Goal: Task Accomplishment & Management: Manage account settings

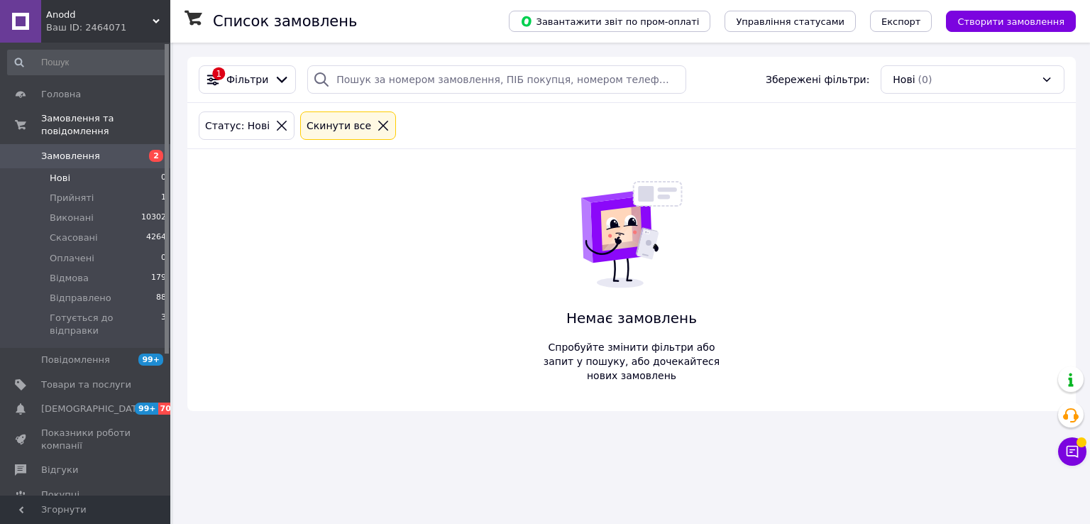
click at [62, 172] on span "Нові" at bounding box center [60, 178] width 21 height 13
click at [377, 124] on icon at bounding box center [383, 125] width 13 height 13
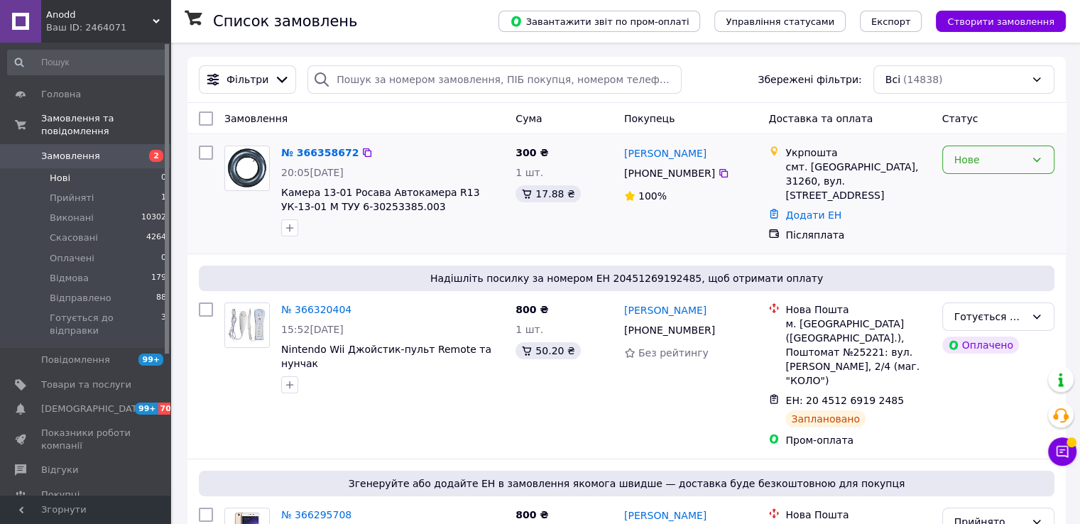
click at [965, 168] on div "Нове" at bounding box center [998, 160] width 112 height 28
click at [963, 194] on li "Прийнято" at bounding box center [997, 191] width 111 height 26
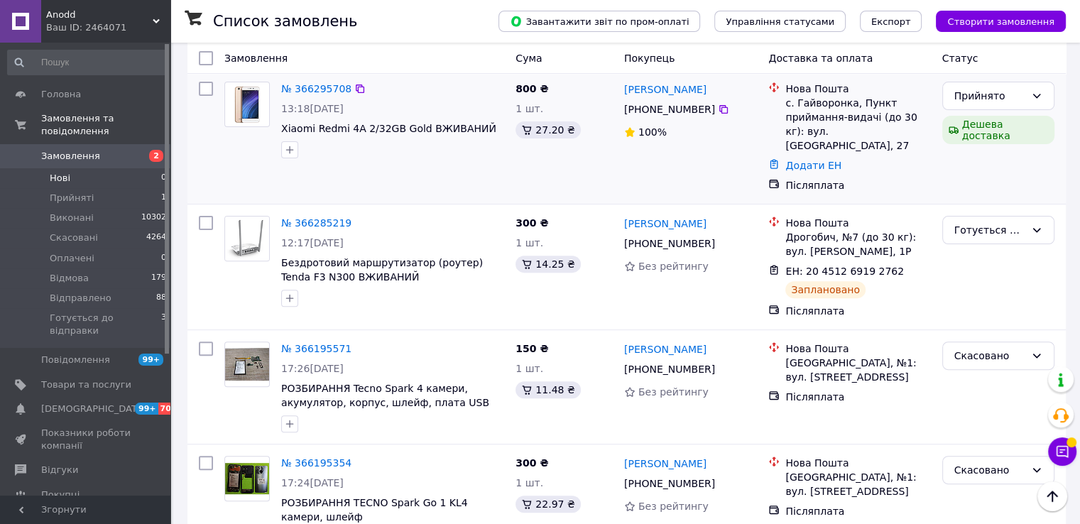
scroll to position [497, 0]
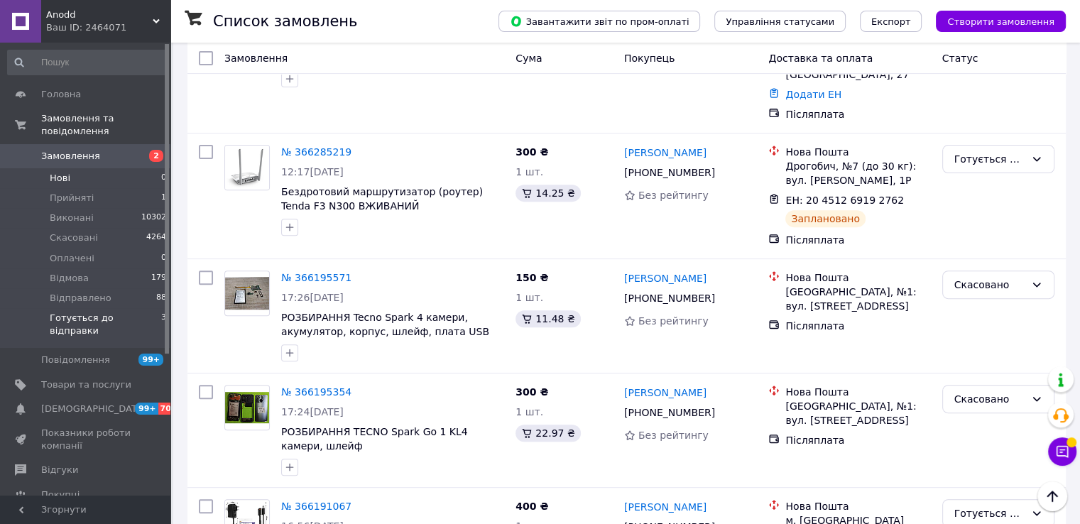
click at [111, 312] on span "Готується до відправки" at bounding box center [105, 325] width 111 height 26
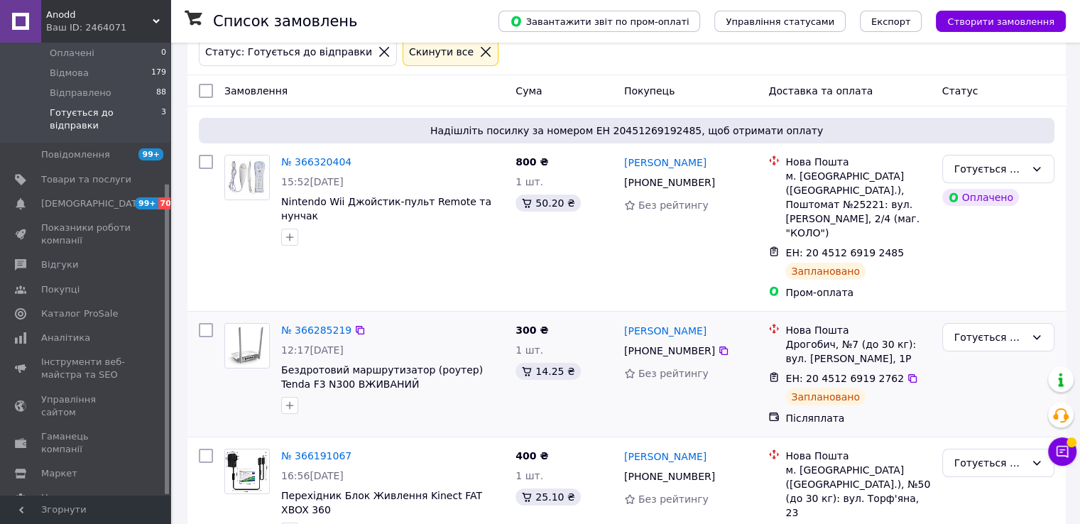
scroll to position [99, 0]
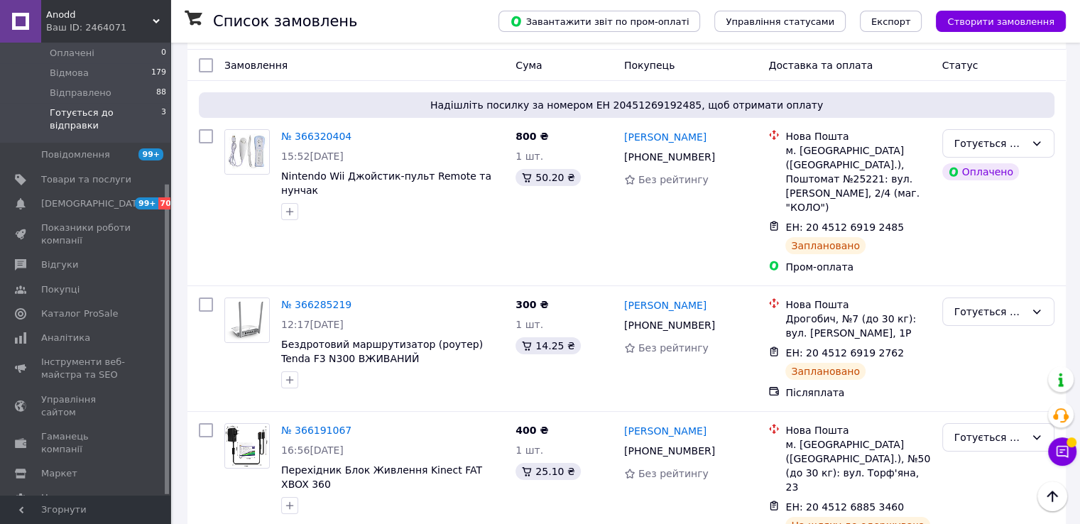
click at [208, 62] on input "checkbox" at bounding box center [206, 65] width 14 height 14
checkbox input "true"
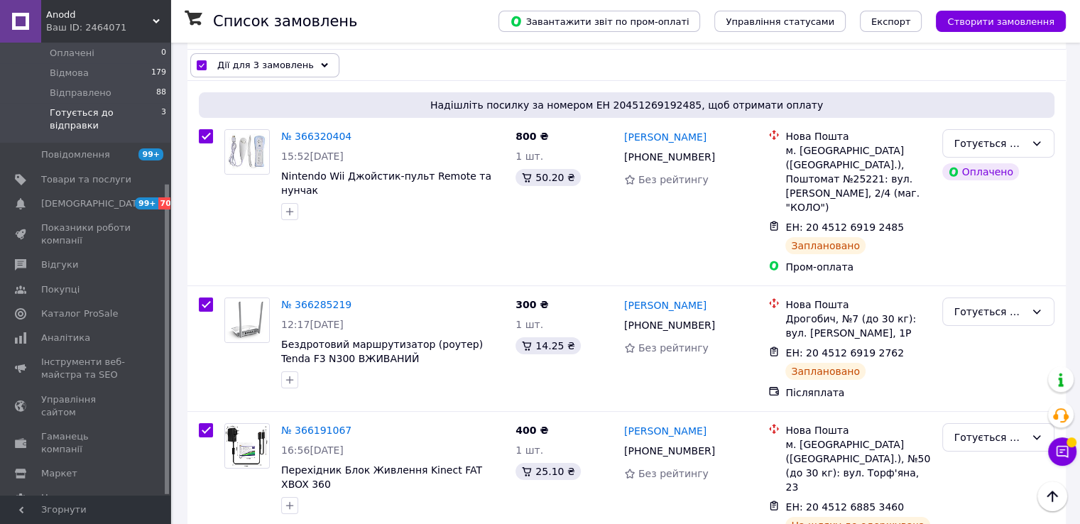
click at [321, 65] on icon at bounding box center [324, 65] width 7 height 7
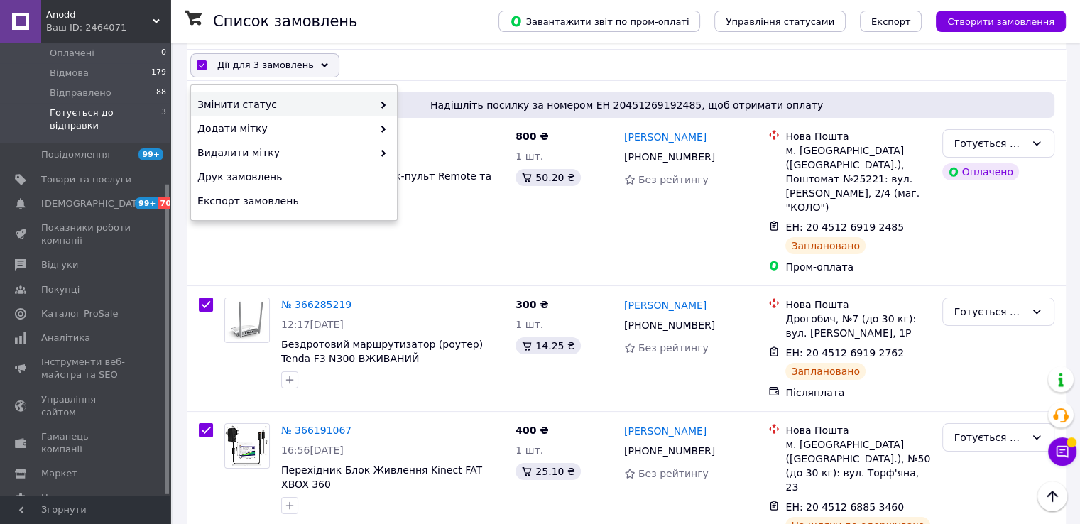
click at [377, 109] on span at bounding box center [380, 104] width 14 height 14
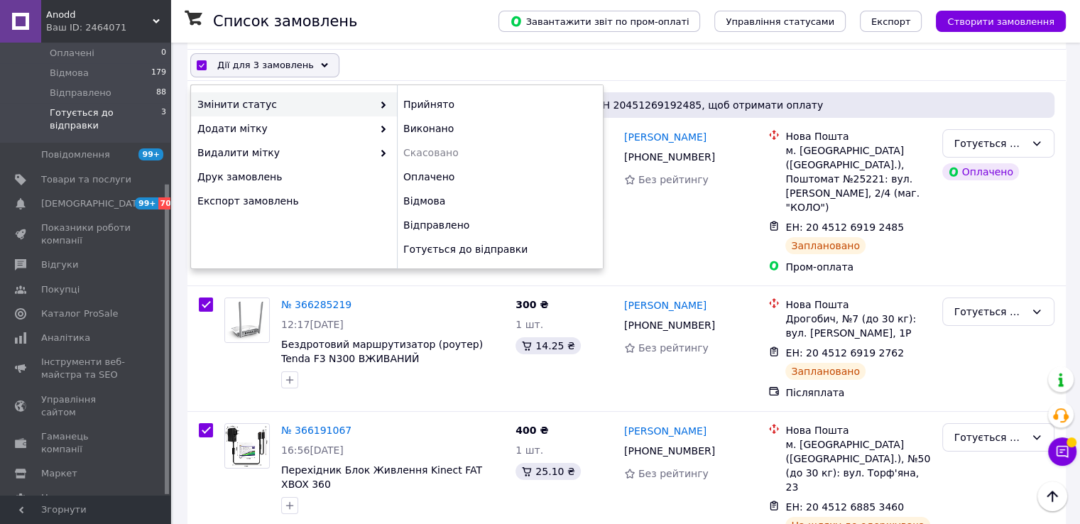
click at [383, 97] on span at bounding box center [380, 104] width 14 height 14
click at [437, 225] on div "Відправлено" at bounding box center [500, 225] width 206 height 24
checkbox input "false"
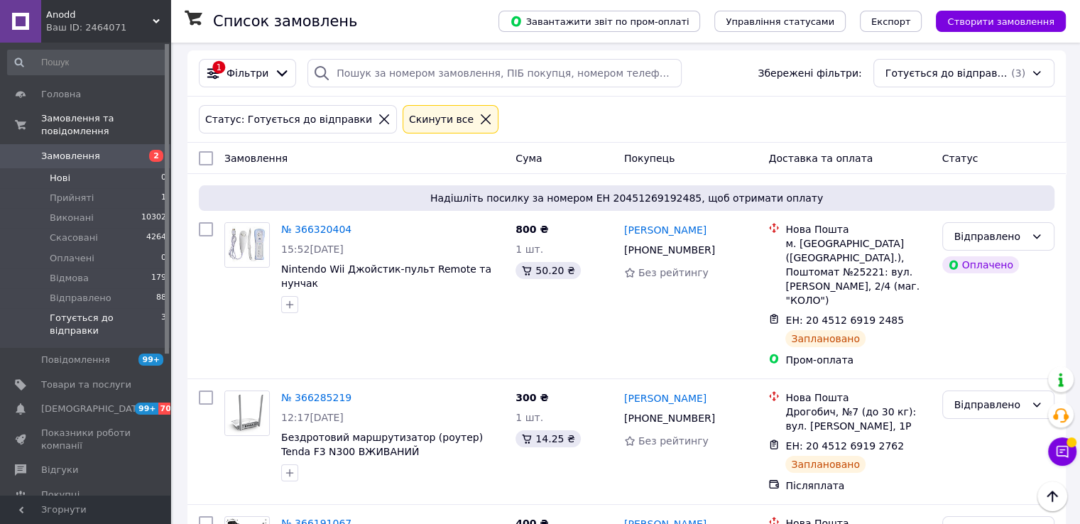
scroll to position [0, 0]
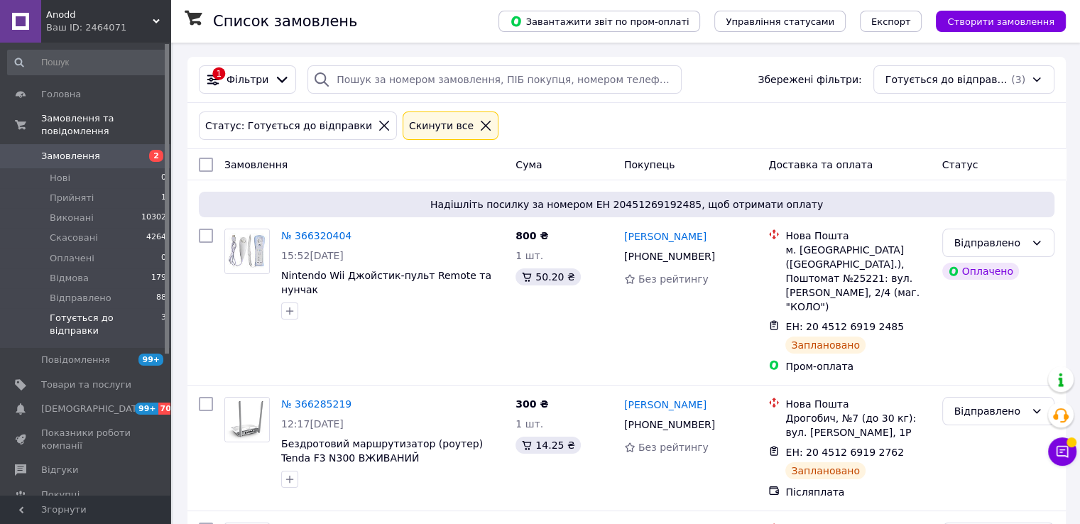
click at [479, 120] on icon at bounding box center [485, 125] width 13 height 13
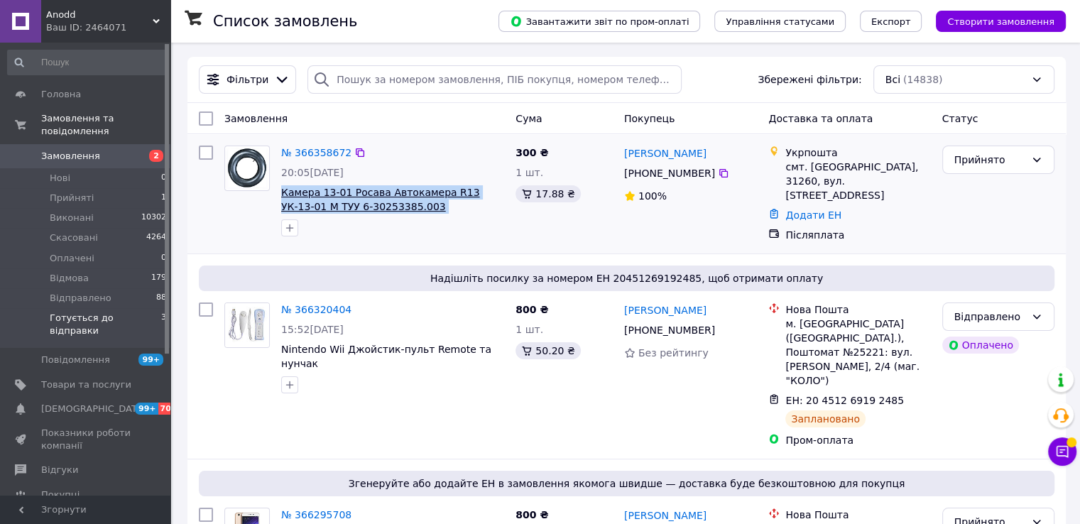
drag, startPoint x: 432, startPoint y: 211, endPoint x: 282, endPoint y: 194, distance: 150.7
click at [282, 194] on span "Камера 13-01 Росава Автокамера R13 УК-13-01 М ТУУ 6-30253385.003 Україна" at bounding box center [392, 199] width 223 height 28
copy span "Камера 13-01 Росава Автокамера R13 УК-13-01 М ТУУ 6-30253385.003 Україна"
click at [306, 148] on link "№ 366358672" at bounding box center [316, 152] width 70 height 11
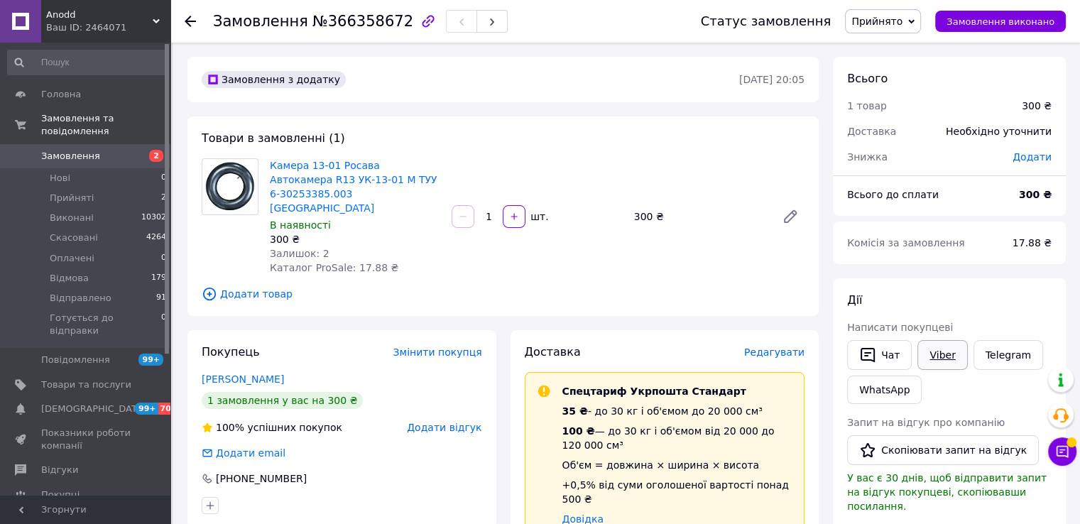
click at [949, 351] on link "Viber" at bounding box center [942, 355] width 50 height 30
